Goal: Task Accomplishment & Management: Use online tool/utility

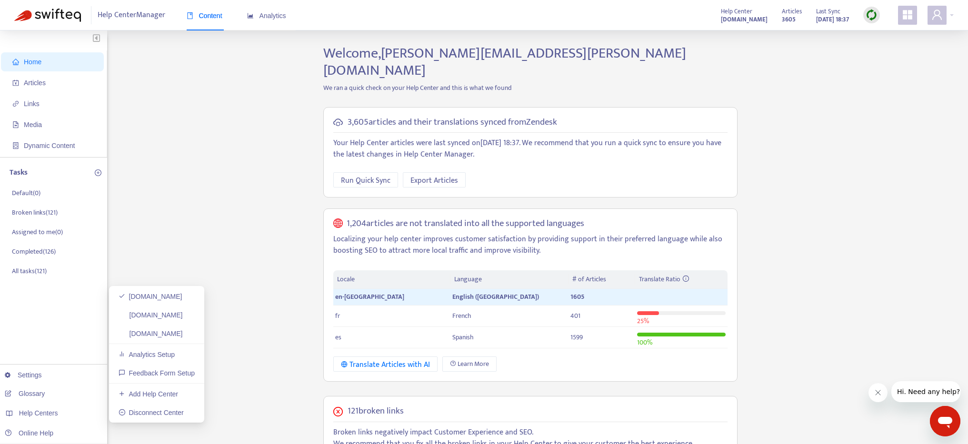
click at [156, 187] on div "Home Articles Links Media Dynamic Content Tasks Default ( 0 ) Broken links ( 12…" at bounding box center [483, 376] width 939 height 663
click at [31, 94] on span "Links" at bounding box center [54, 103] width 84 height 19
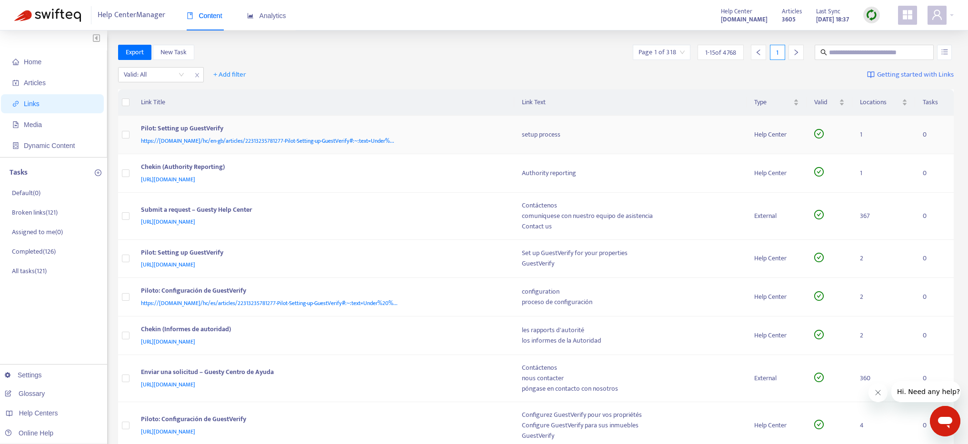
click at [228, 127] on div "Pilot: Setting up GuestVerify" at bounding box center [322, 129] width 362 height 12
click at [219, 127] on div "Pilot: Setting up GuestVerify" at bounding box center [322, 129] width 362 height 12
click at [208, 127] on div "Pilot: Setting up GuestVerify" at bounding box center [322, 129] width 362 height 12
click at [33, 212] on p "Broken links ( 121 )" at bounding box center [35, 213] width 46 height 10
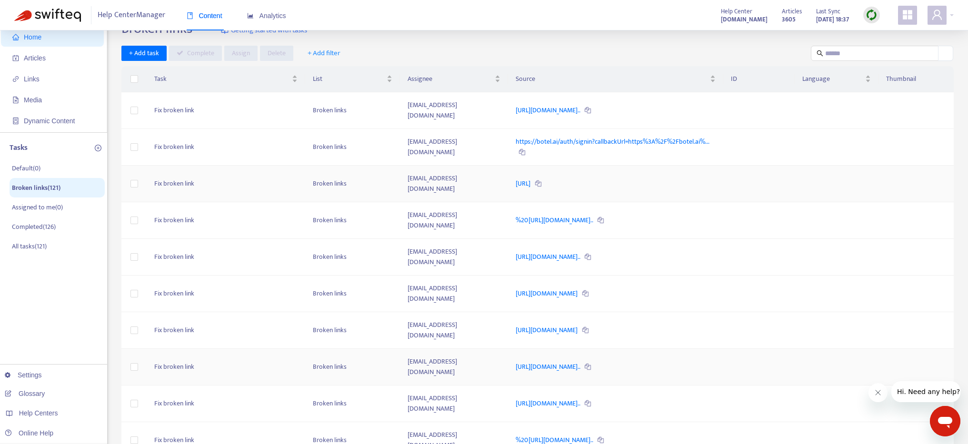
scroll to position [158, 0]
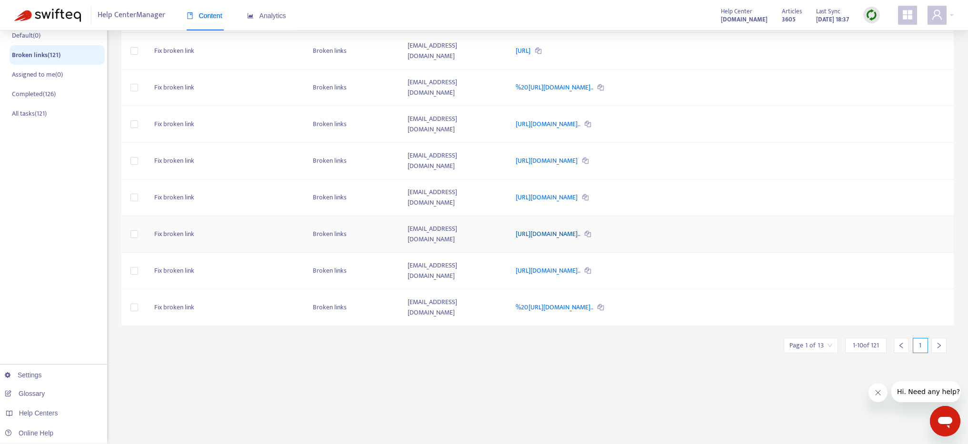
click at [581, 228] on link "https://help.guesty.com/hc/en-gb/articles/9370332135709-Specifyi..." at bounding box center [548, 233] width 66 height 11
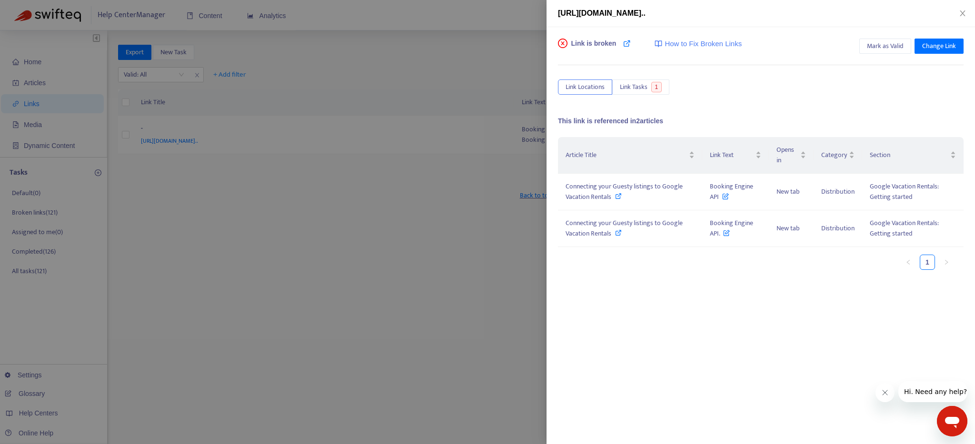
click at [242, 149] on div at bounding box center [487, 222] width 975 height 444
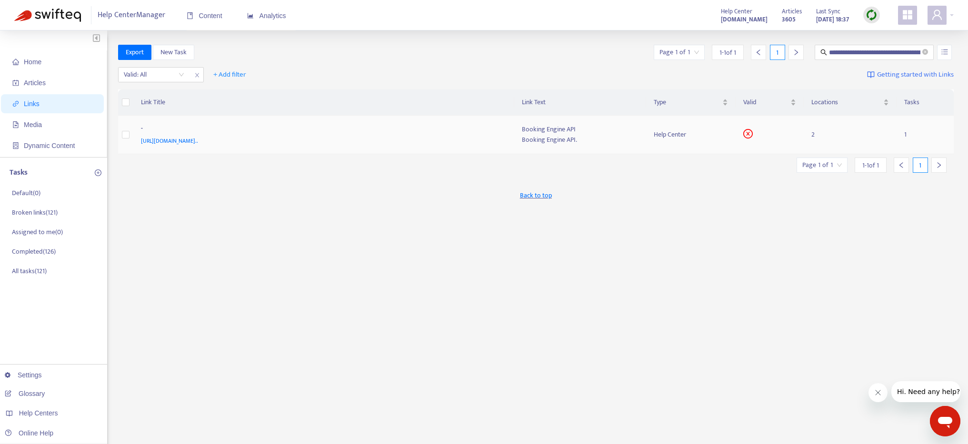
click at [247, 135] on div "-" at bounding box center [322, 129] width 362 height 12
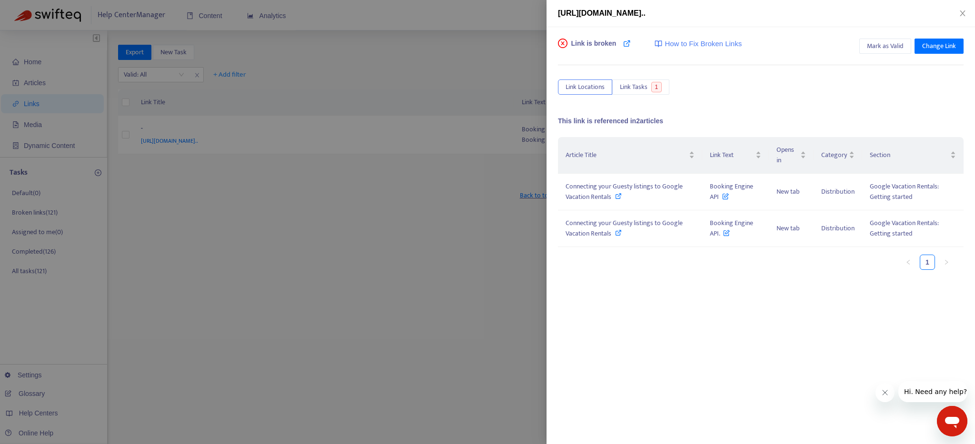
click at [247, 139] on div at bounding box center [487, 222] width 975 height 444
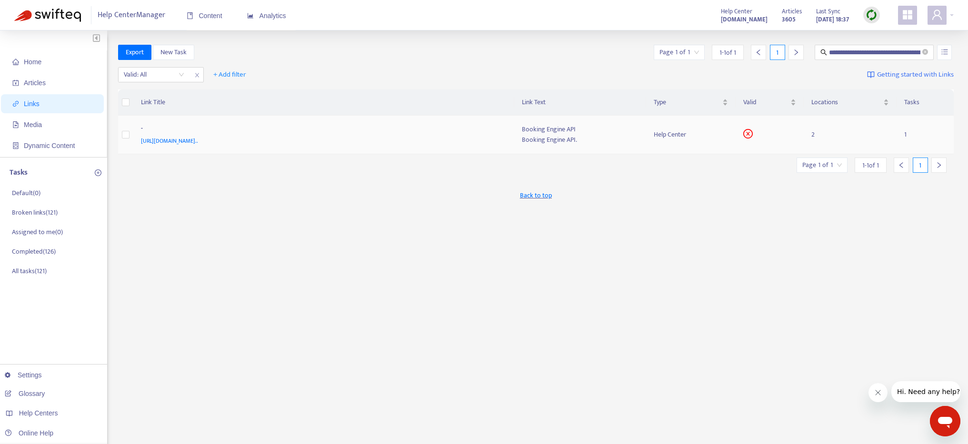
click at [198, 139] on span "https://help.guesty.com/hc/en-gb/articles/9370332135709-Specifying-Which-Listin…" at bounding box center [169, 141] width 57 height 10
click at [543, 128] on div "Booking Engine API" at bounding box center [580, 129] width 117 height 10
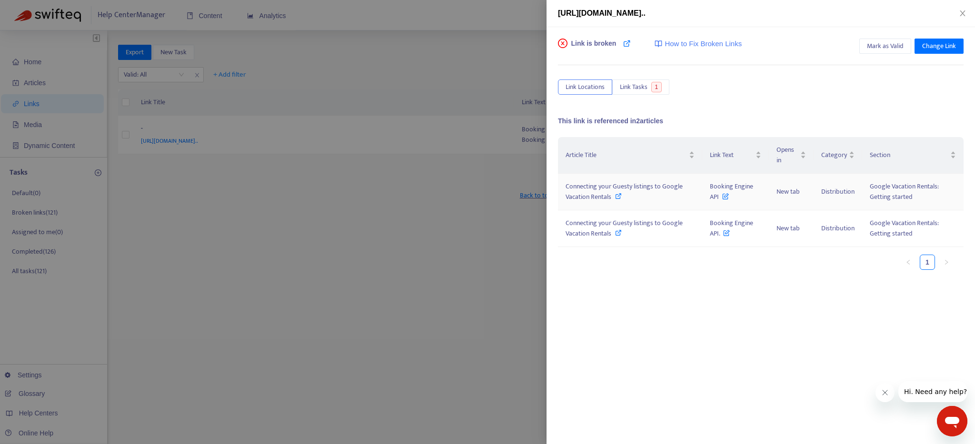
click at [617, 196] on icon at bounding box center [618, 196] width 7 height 7
click at [943, 49] on span "Change Link" at bounding box center [939, 46] width 34 height 10
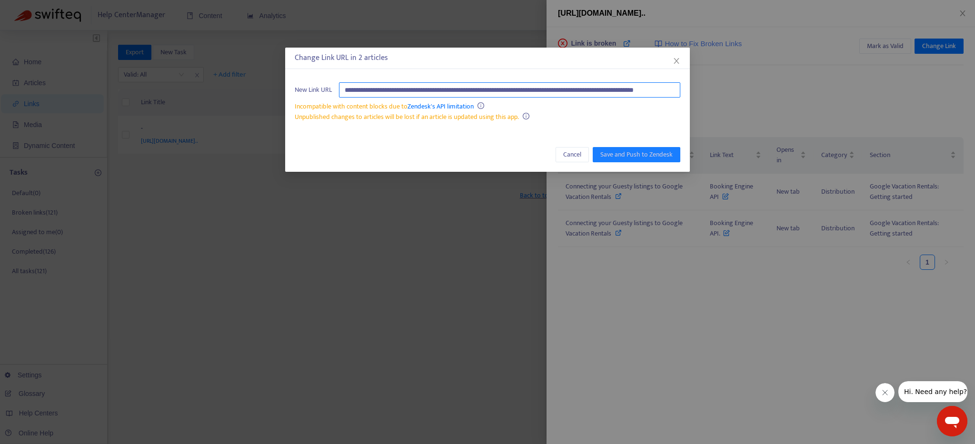
click at [467, 89] on input "**********" at bounding box center [509, 89] width 341 height 15
paste input "text"
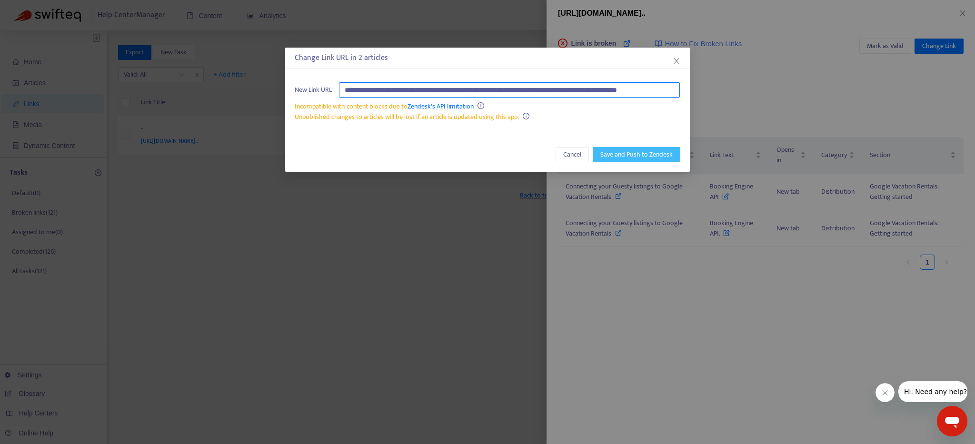
type input "**********"
click at [619, 154] on span "Save and Push to Zendesk" at bounding box center [636, 154] width 72 height 10
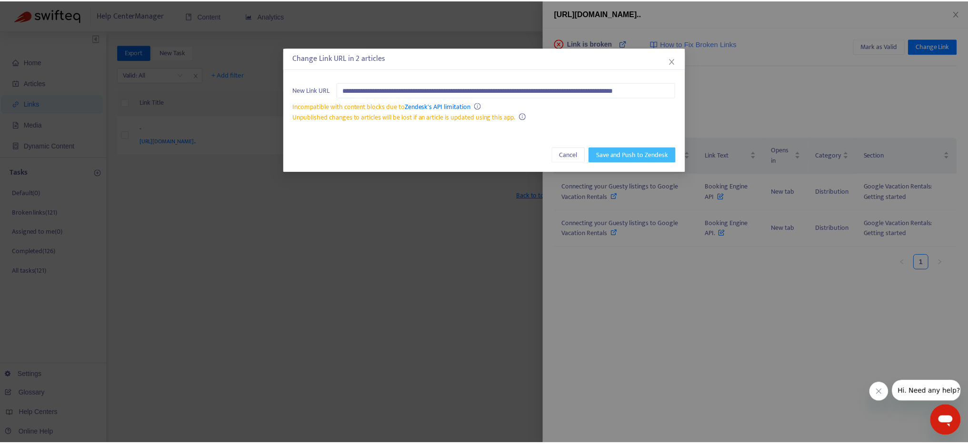
scroll to position [0, 0]
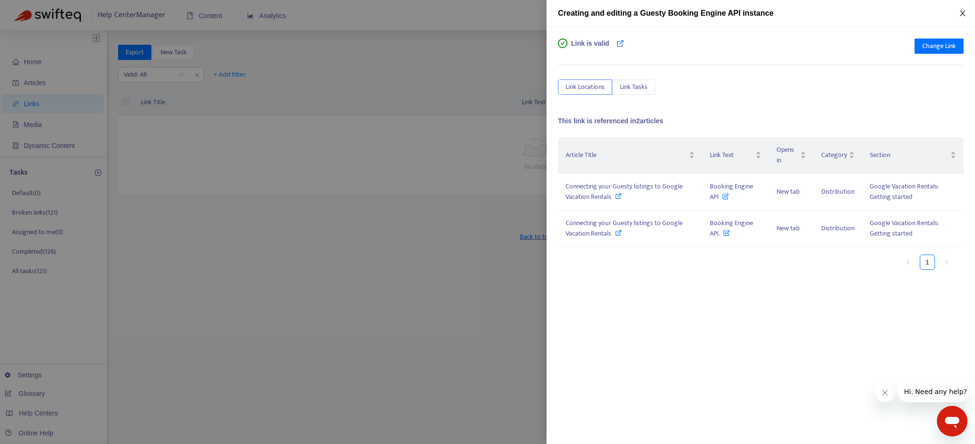
click at [960, 10] on icon "close" at bounding box center [962, 13] width 5 height 6
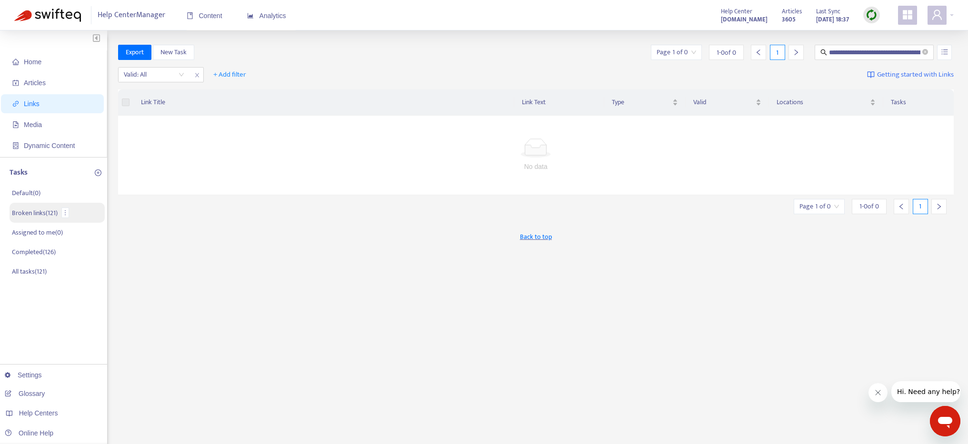
click at [38, 209] on p "Broken links ( 121 )" at bounding box center [35, 213] width 46 height 10
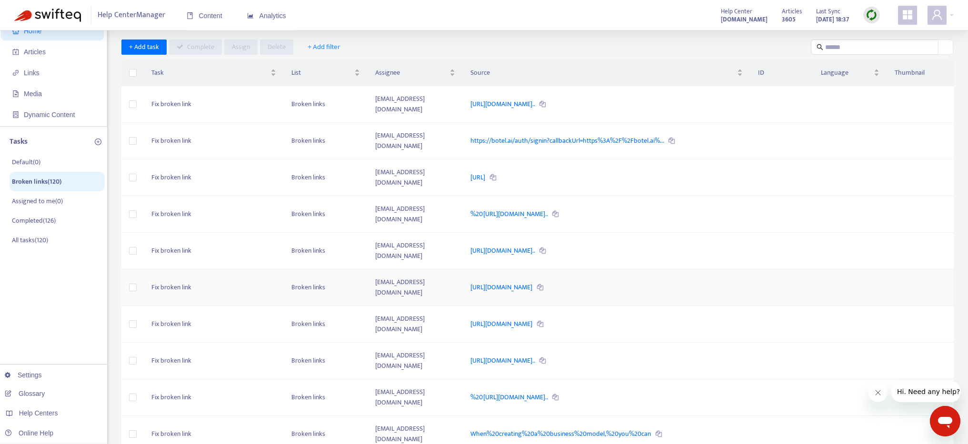
scroll to position [28, 0]
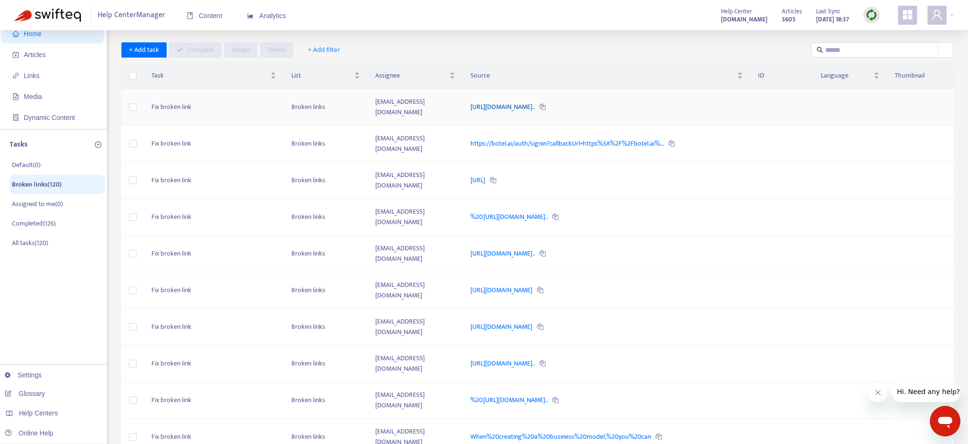
click at [506, 104] on link "https://help.guesty.com/hc/en-gb/articles/19966925800989-Incorre..." at bounding box center [503, 106] width 66 height 11
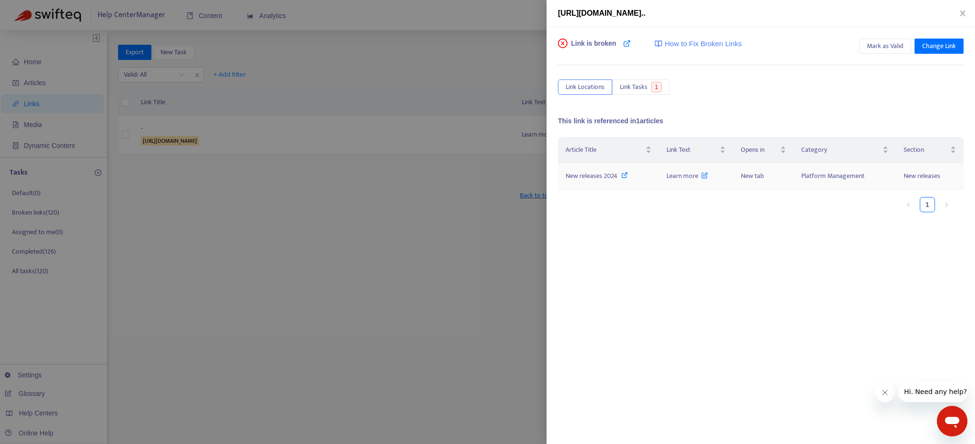
click at [624, 175] on icon at bounding box center [624, 175] width 7 height 7
click at [705, 176] on icon at bounding box center [704, 173] width 7 height 10
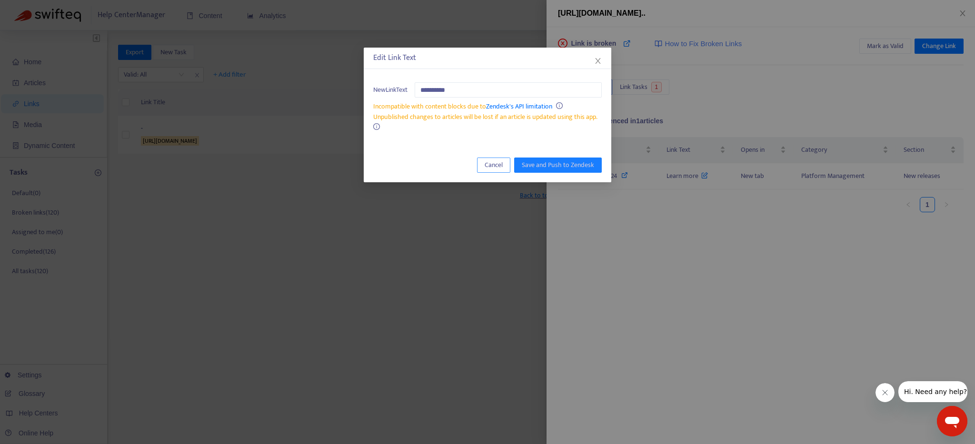
click at [498, 163] on span "Cancel" at bounding box center [494, 165] width 18 height 10
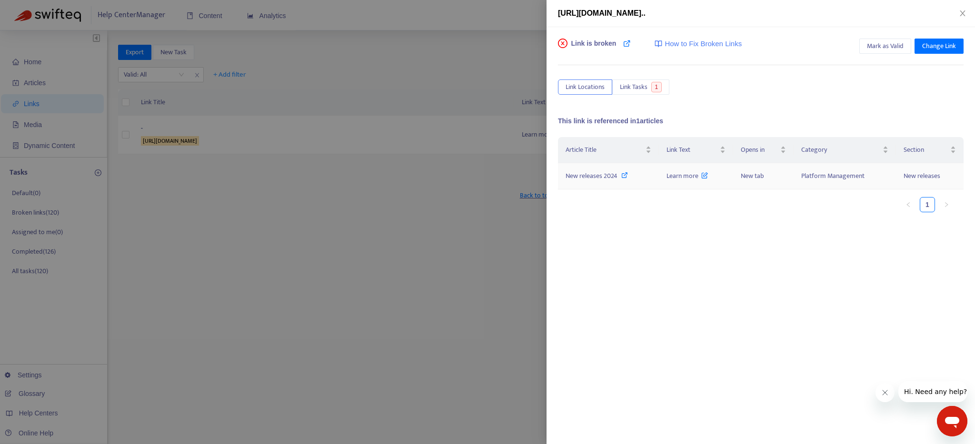
click at [685, 175] on span "Learn more" at bounding box center [687, 175] width 42 height 11
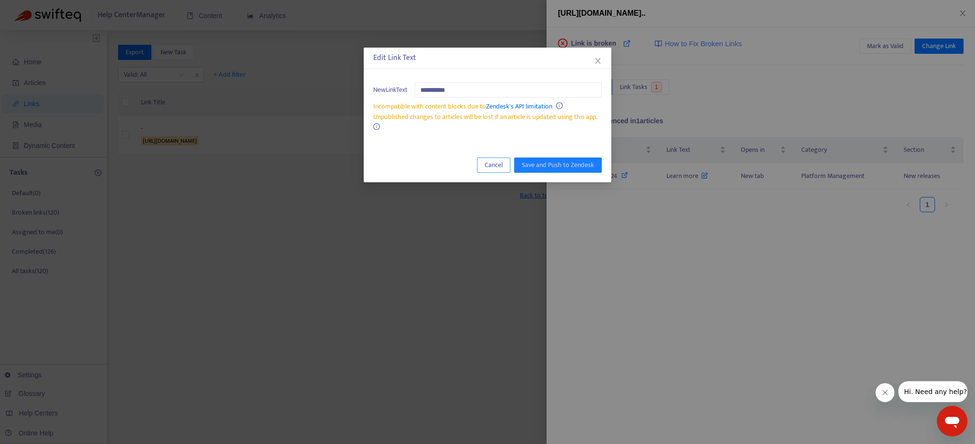
click at [501, 162] on span "Cancel" at bounding box center [494, 165] width 18 height 10
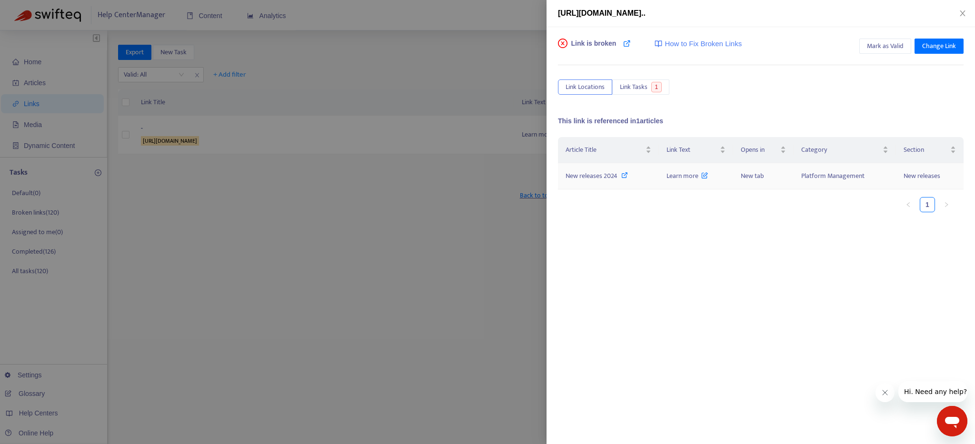
click at [588, 181] on td "New releases 2024" at bounding box center [608, 176] width 101 height 26
click at [627, 44] on icon at bounding box center [627, 44] width 8 height 8
